Goal: Information Seeking & Learning: Learn about a topic

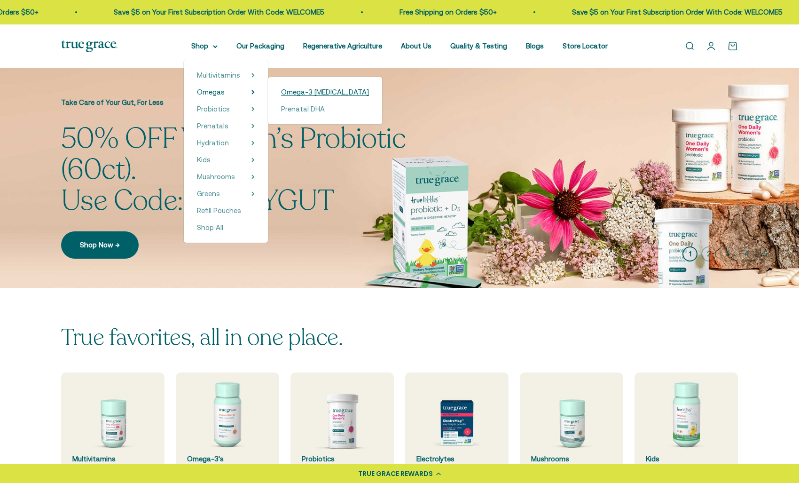
click at [324, 90] on span "Omega-3 [MEDICAL_DATA]" at bounding box center [325, 92] width 88 height 8
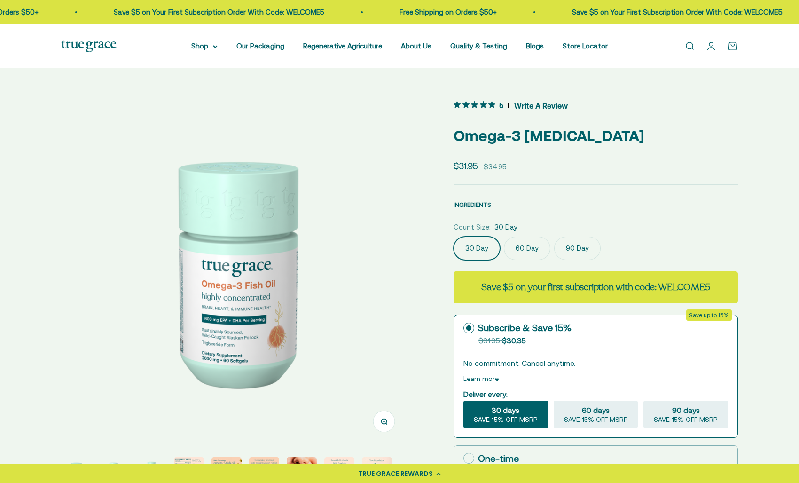
click at [478, 103] on span "5 out 5 stars rating in total 15 reviews. Jump to reviews." at bounding box center [477, 104] width 46 height 13
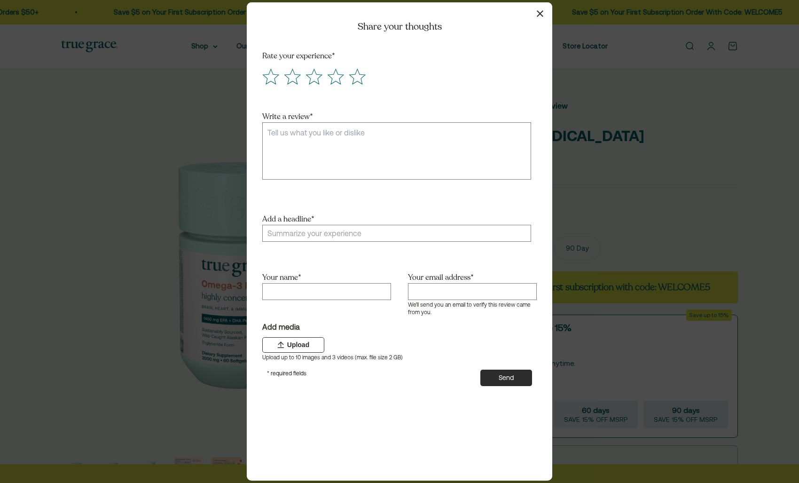
click at [543, 12] on icon "button" at bounding box center [540, 13] width 7 height 7
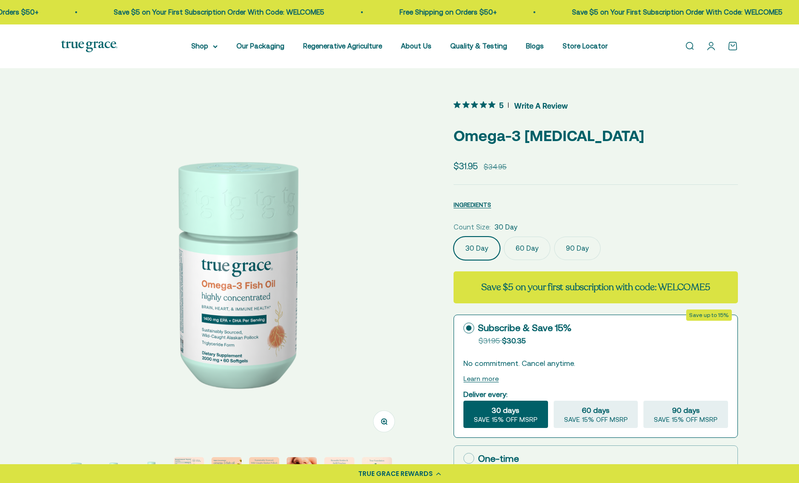
click at [536, 103] on span "Write A Review" at bounding box center [541, 105] width 54 height 14
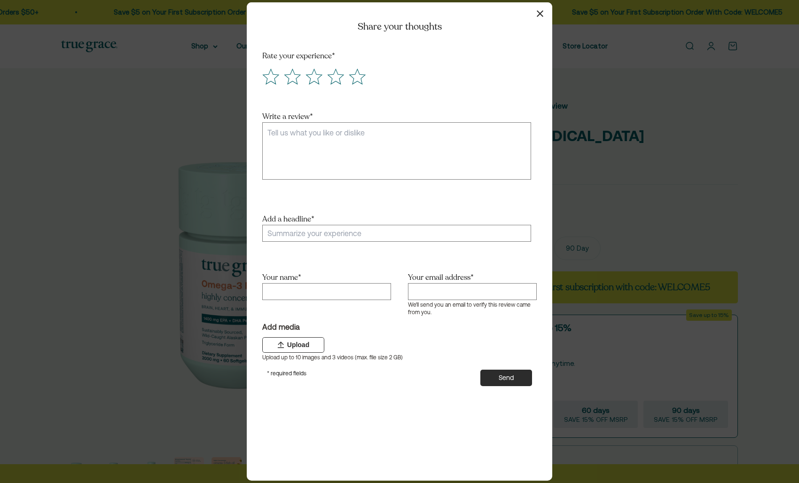
click at [540, 12] on icon "button" at bounding box center [540, 13] width 7 height 7
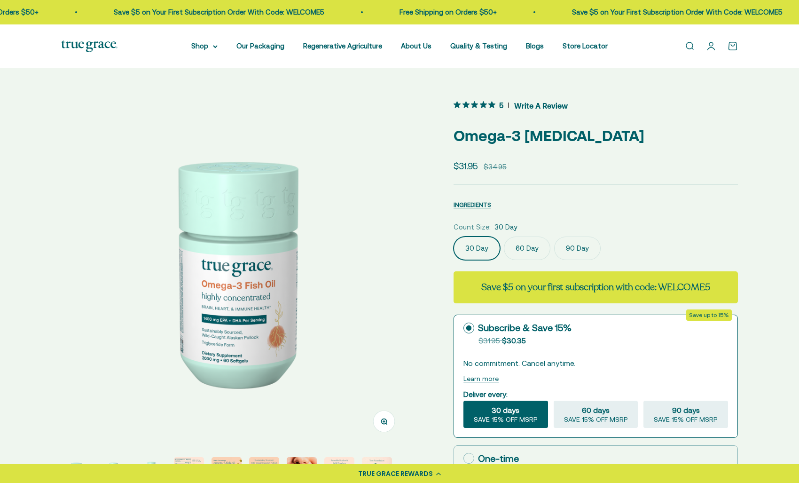
click at [479, 104] on span "5 out 5 stars rating in total 15 reviews. Jump to reviews." at bounding box center [477, 104] width 46 height 13
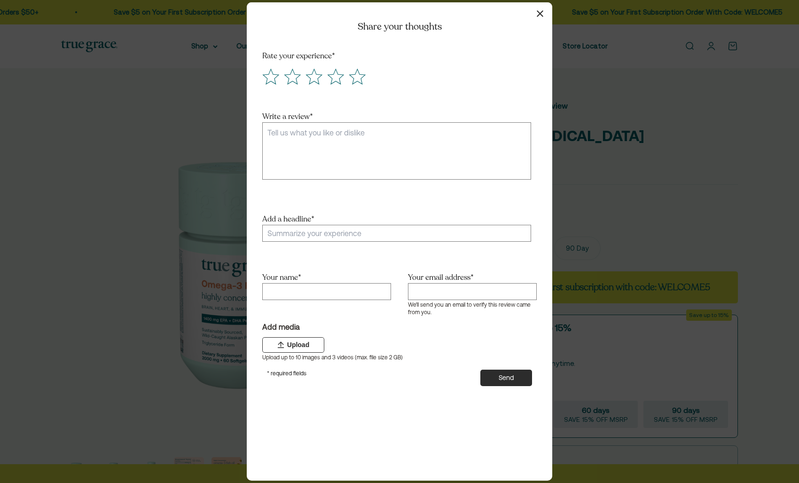
click at [540, 14] on icon "button" at bounding box center [540, 13] width 7 height 7
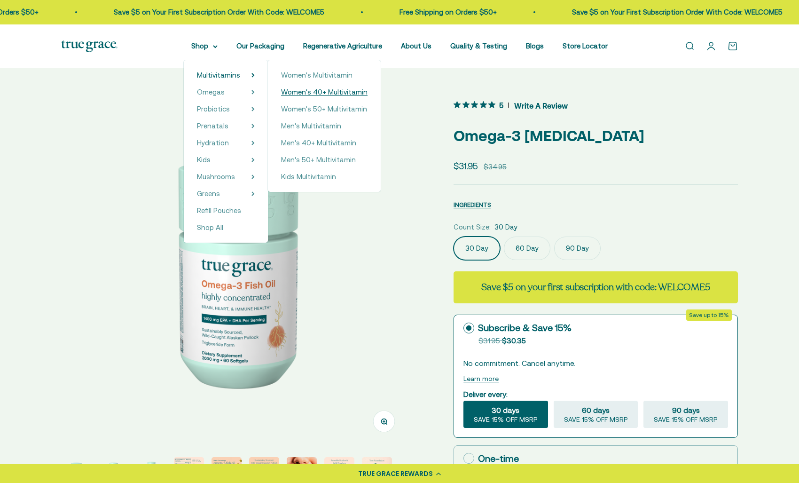
click at [312, 92] on span "Women's 40+ Multivitamin" at bounding box center [324, 92] width 87 height 8
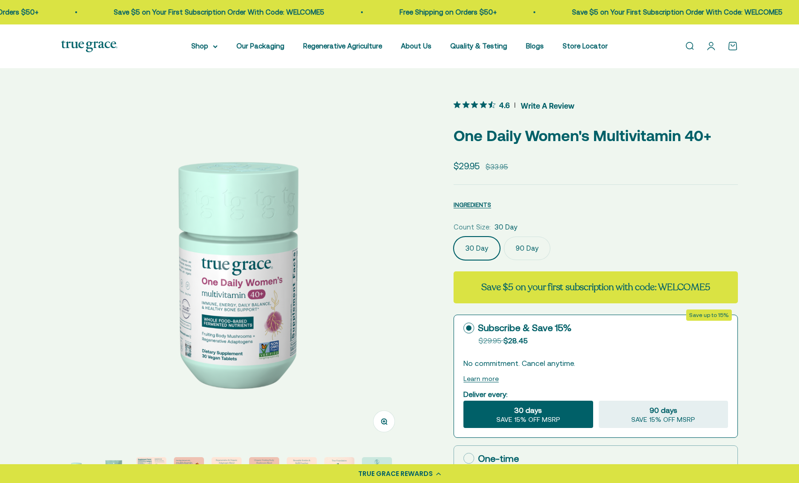
click at [484, 104] on icon "4.6 out 5 stars rating in total 25 reviews. Jump to reviews." at bounding box center [483, 104] width 7 height 7
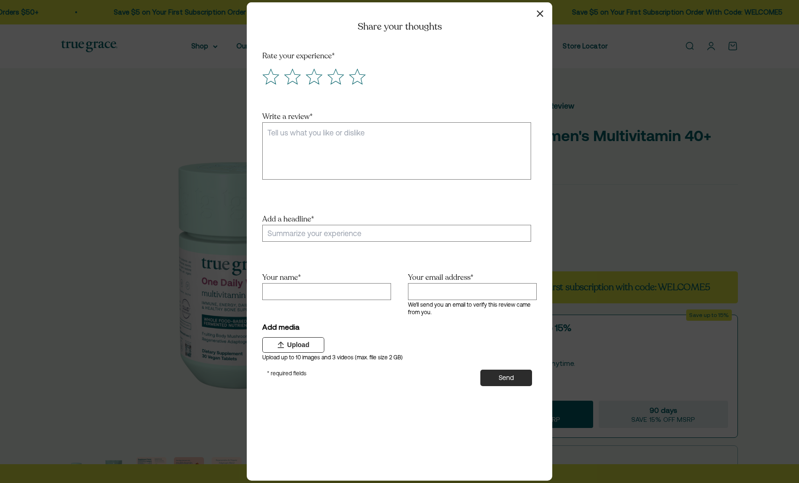
click at [540, 13] on icon "button" at bounding box center [540, 13] width 7 height 7
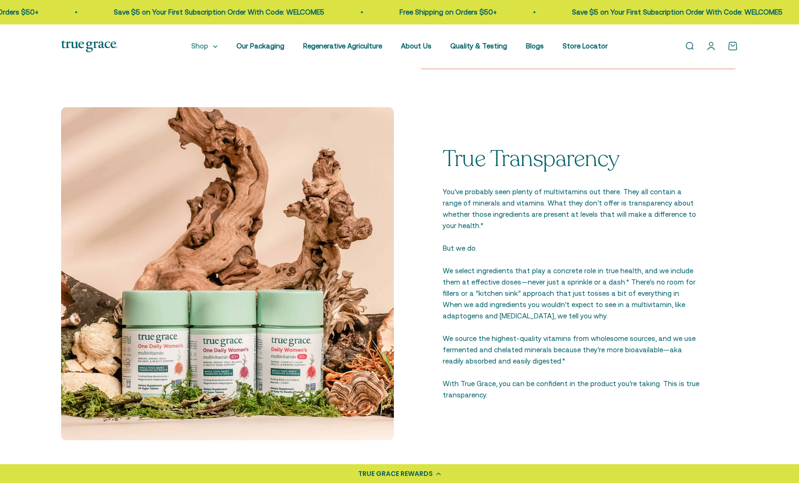
scroll to position [1073, 0]
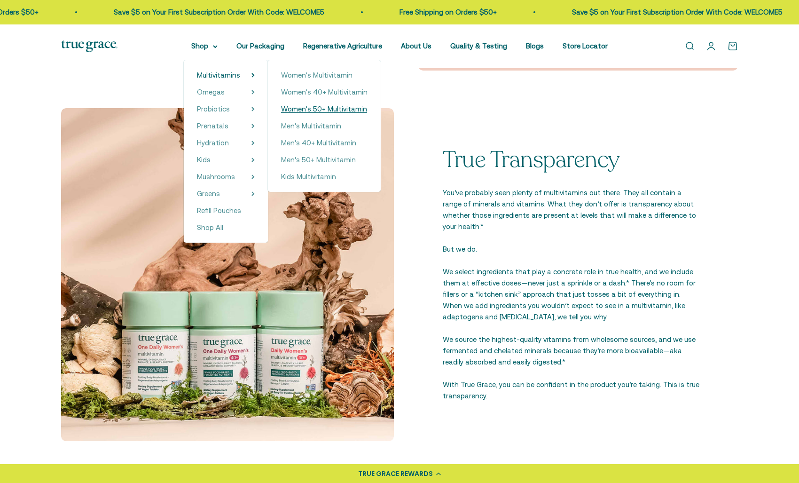
click at [324, 108] on span "Women's 50+ Multivitamin" at bounding box center [324, 109] width 86 height 8
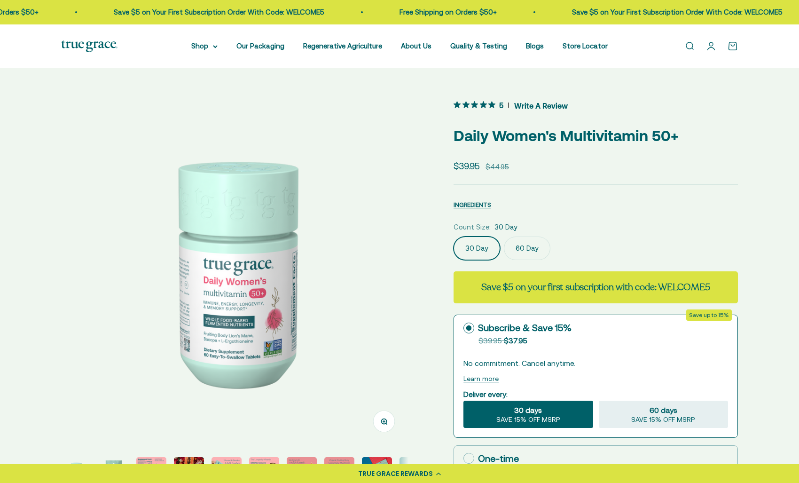
click at [487, 105] on span "5 out 5 stars rating in total 13 reviews. Jump to reviews." at bounding box center [477, 104] width 46 height 13
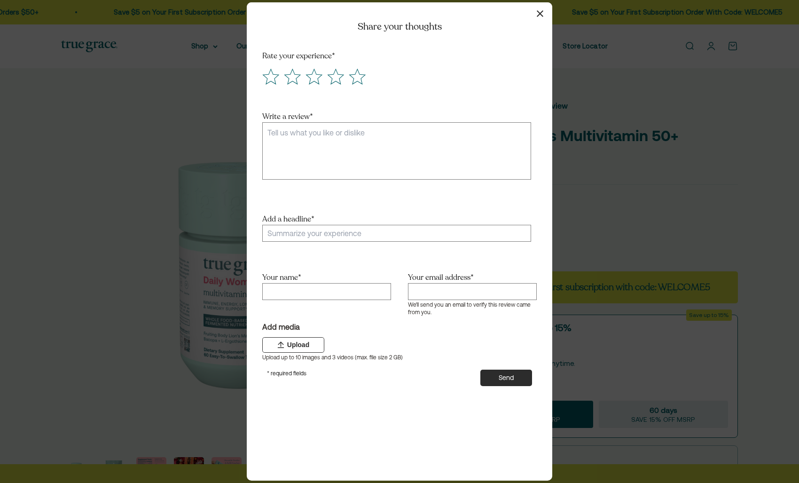
click at [540, 13] on icon "button" at bounding box center [540, 13] width 7 height 7
